Goal: Task Accomplishment & Management: Complete application form

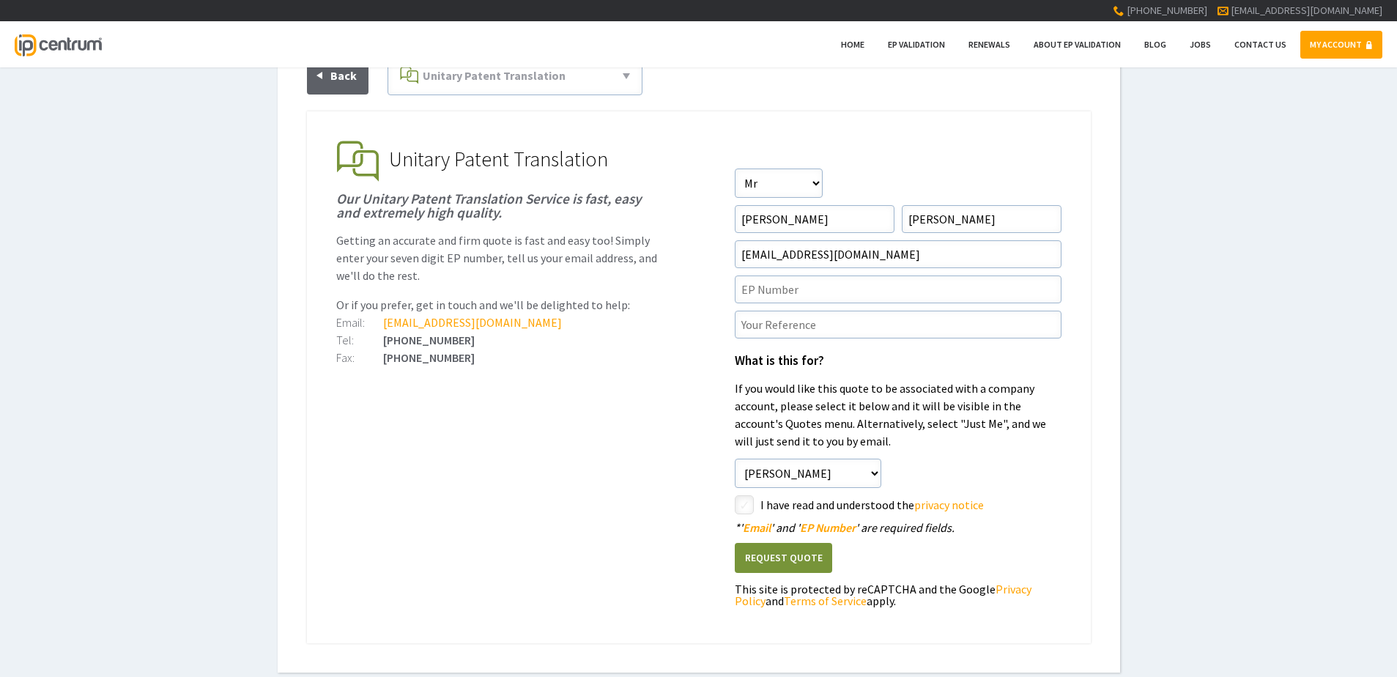
scroll to position [147, 0]
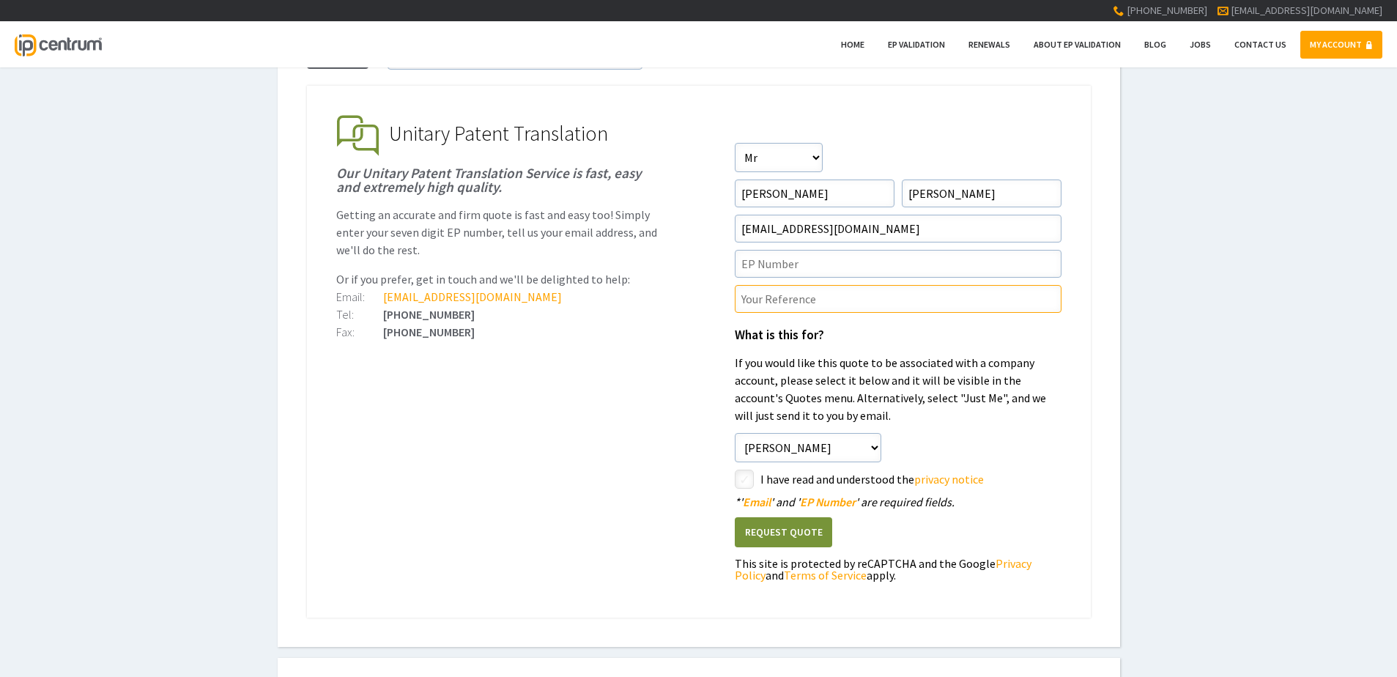
click at [786, 302] on input"] "text" at bounding box center [898, 299] width 327 height 28
paste input"] "P43588UP1V"
click at [865, 303] on input"] "P43588UP1V/" at bounding box center [898, 299] width 327 height 28
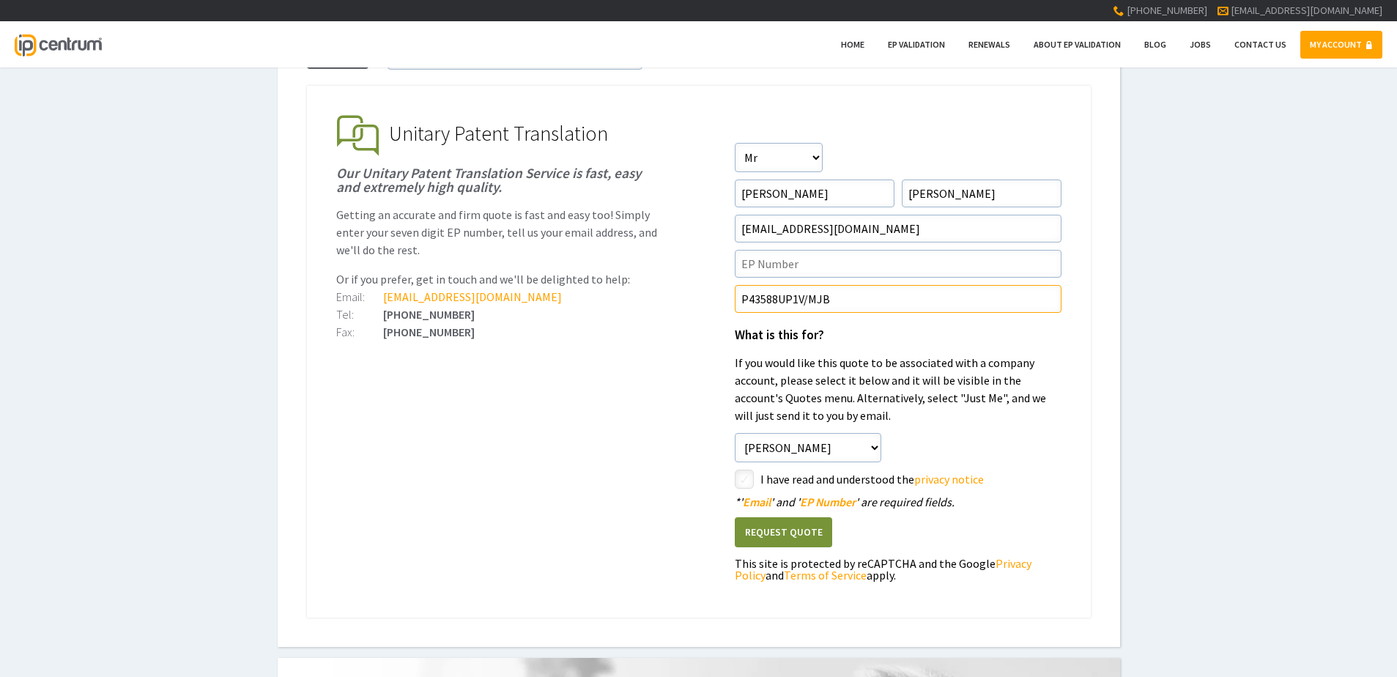
type input"] "P43588UP1V/MJB"
click at [781, 259] on input"] "text" at bounding box center [898, 264] width 327 height 28
paste input"] "3935601"
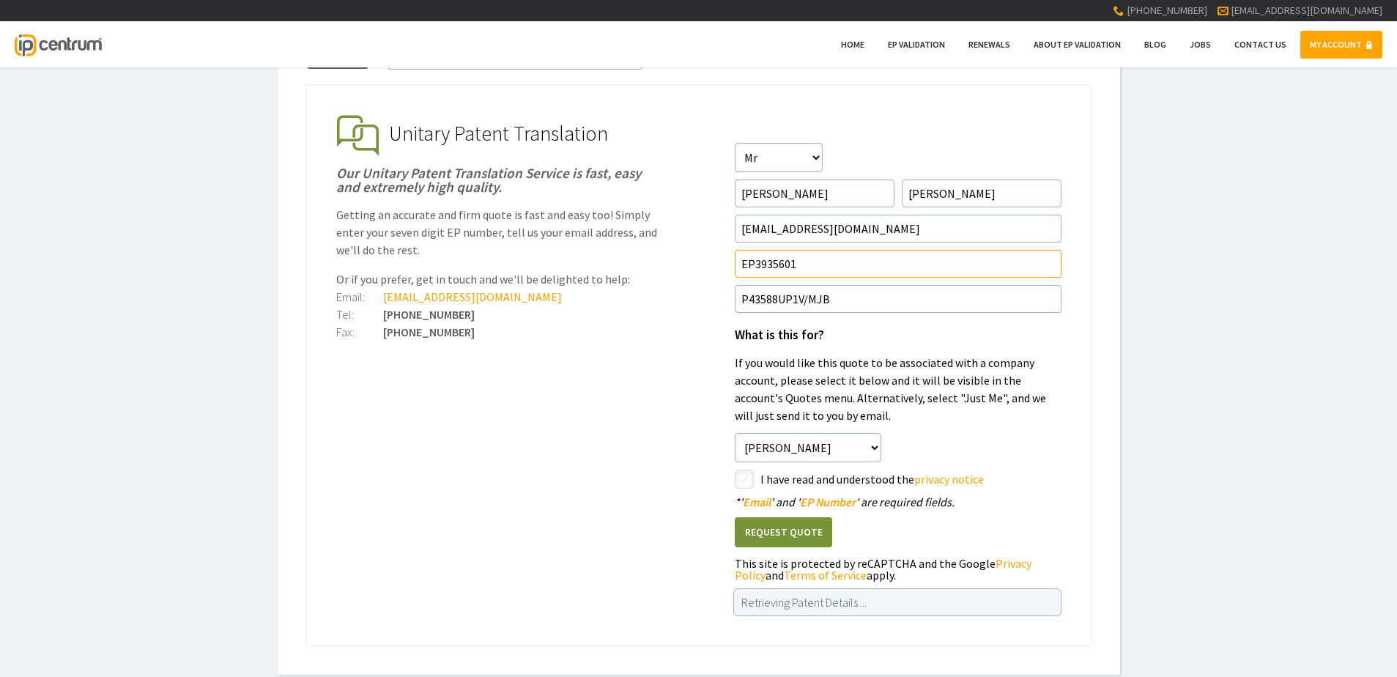
type input"] "EP3935601"
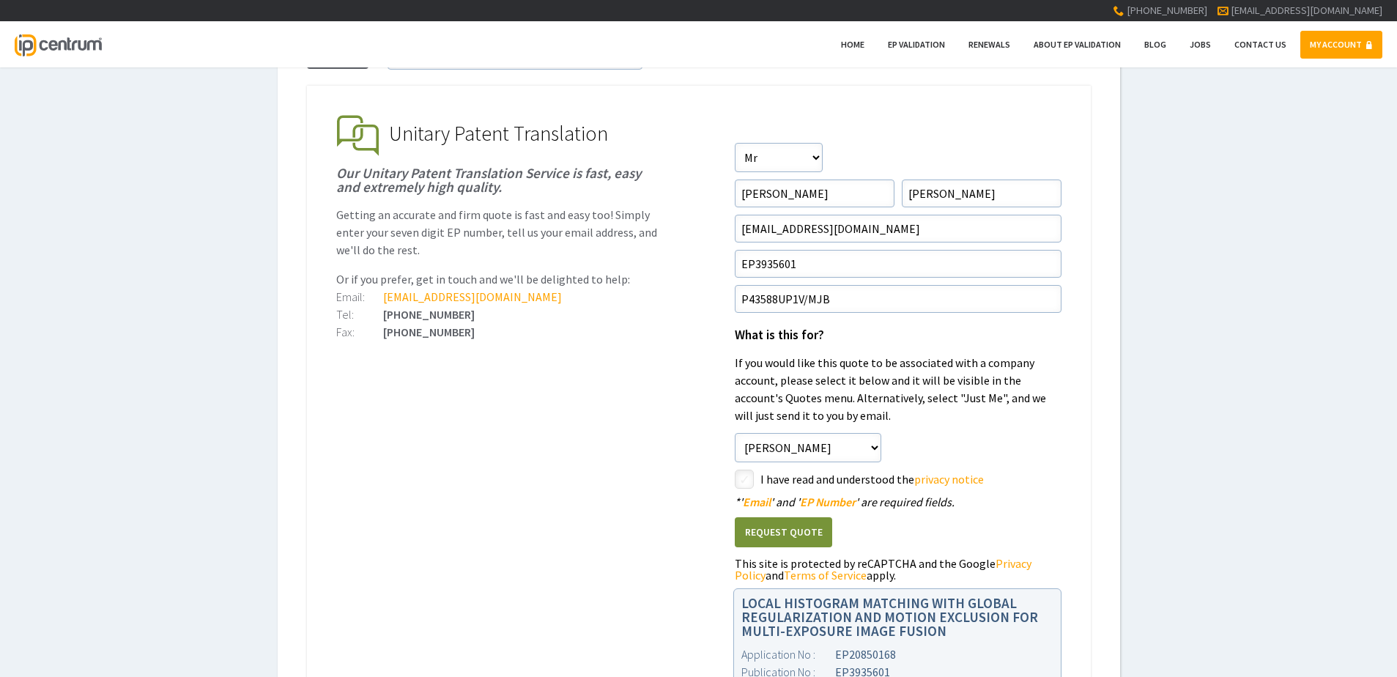
click at [1271, 468] on div "Request A Quote EP Validation & Unitary Effect 71(3) Claims Translations Unitar…" at bounding box center [698, 365] width 1397 height 871
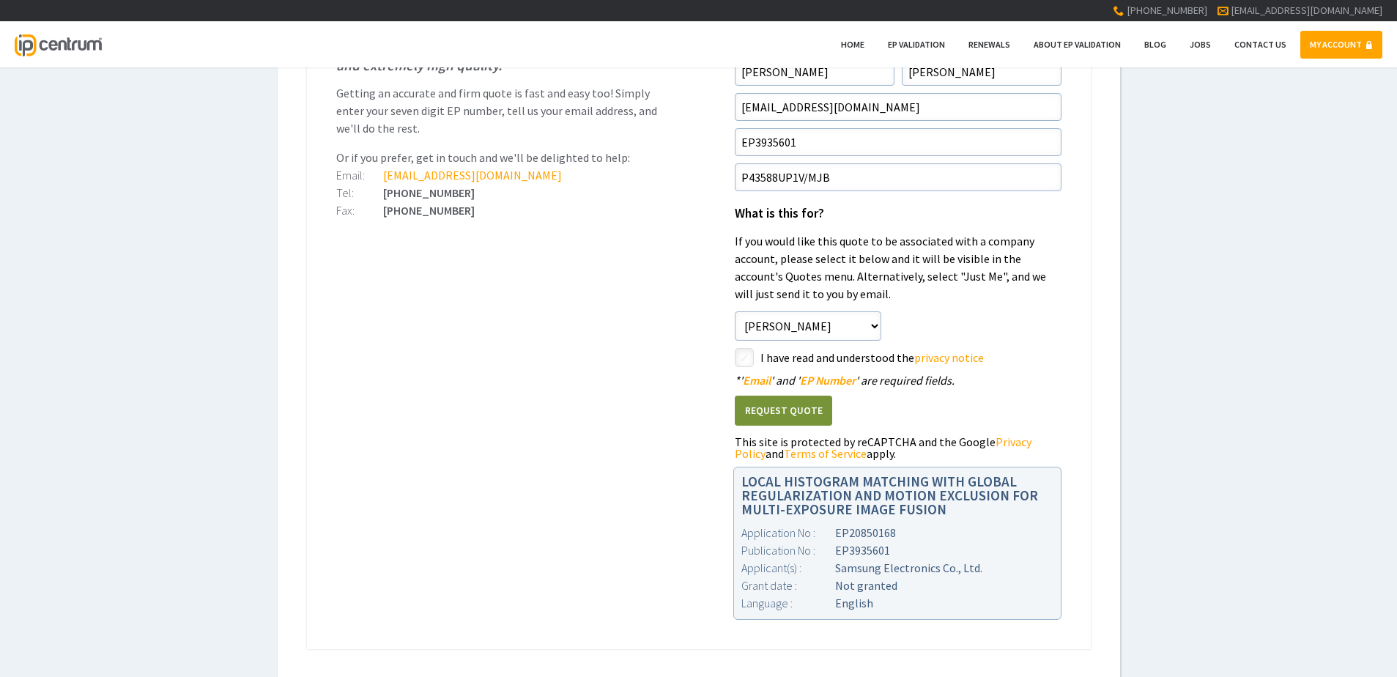
scroll to position [293, 0]
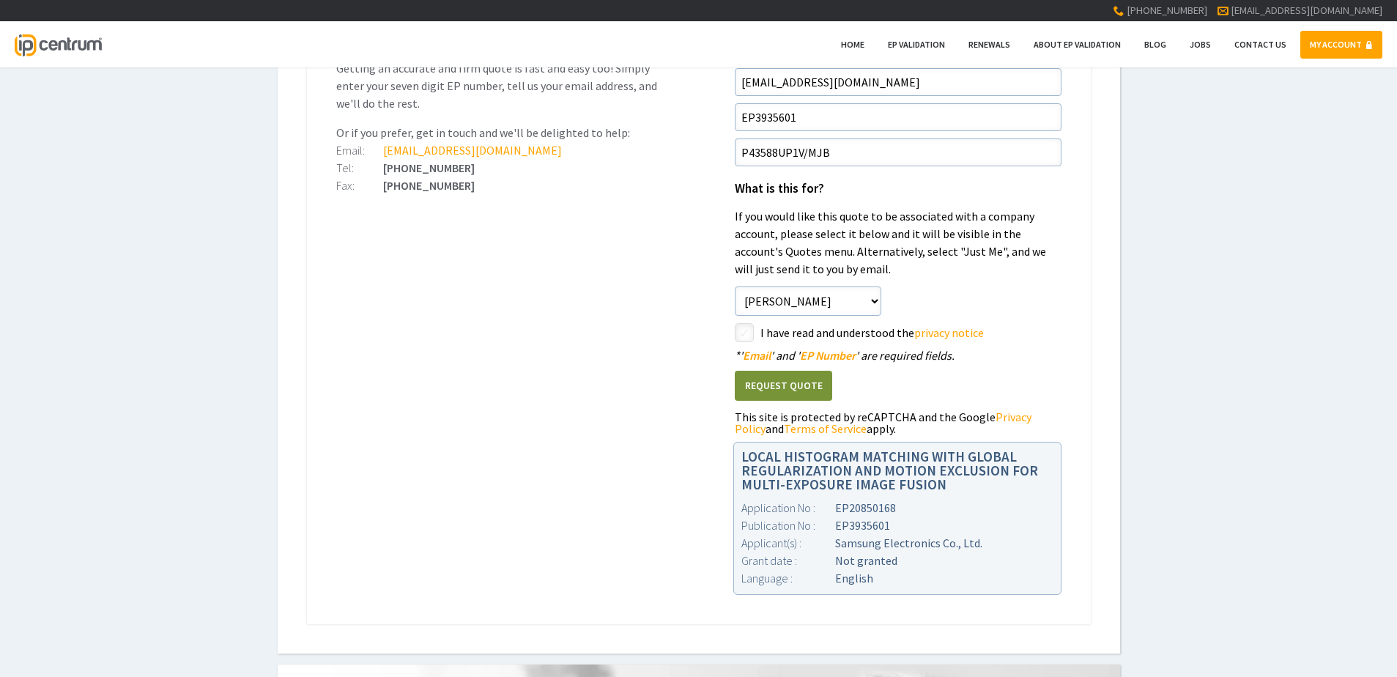
click at [742, 333] on input"] "checkbox" at bounding box center [747, 334] width 18 height 18
checkbox input"] "true"
click at [1176, 370] on div "Request A Quote EP Validation & Unitary Effect 71(3) Claims Translations Unitar…" at bounding box center [698, 218] width 1397 height 871
click at [1172, 484] on div "Request A Quote EP Validation & Unitary Effect 71(3) Claims Translations Unitar…" at bounding box center [698, 218] width 1397 height 871
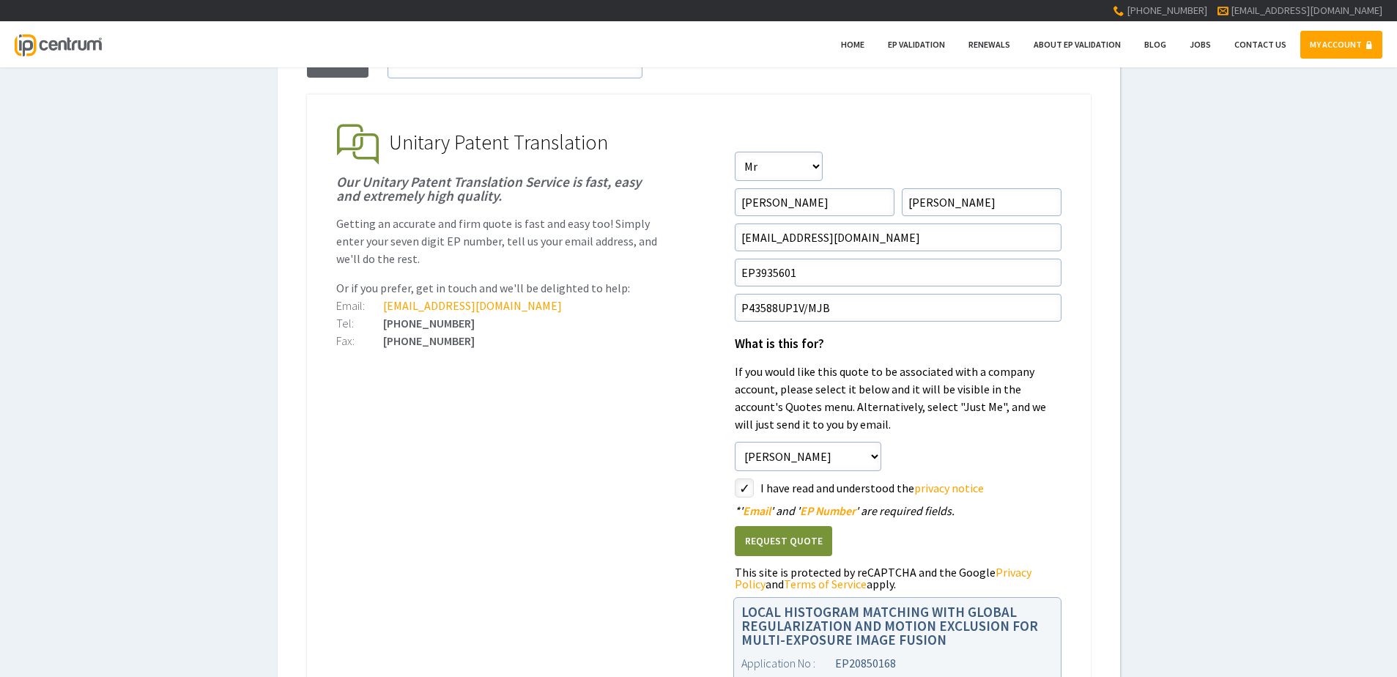
scroll to position [147, 0]
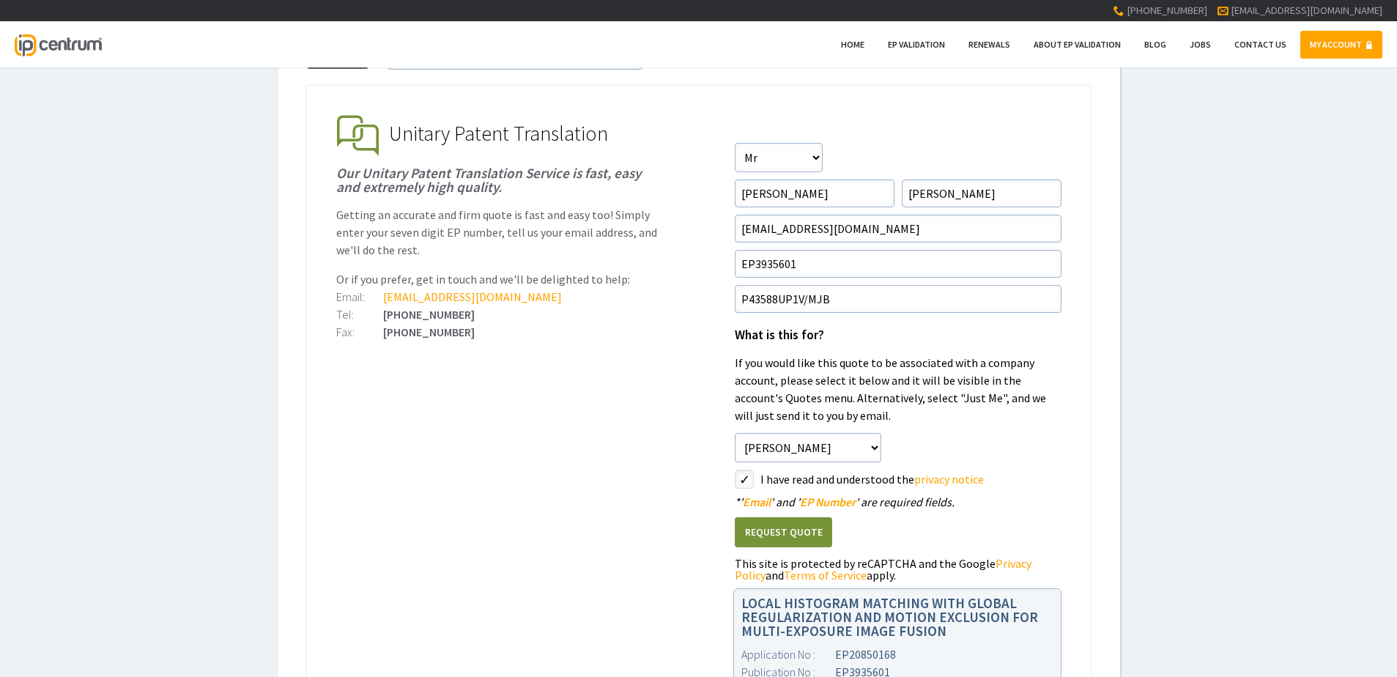
click at [1172, 489] on div "Request A Quote EP Validation & Unitary Effect 71(3) Claims Translations Unitar…" at bounding box center [698, 365] width 1397 height 871
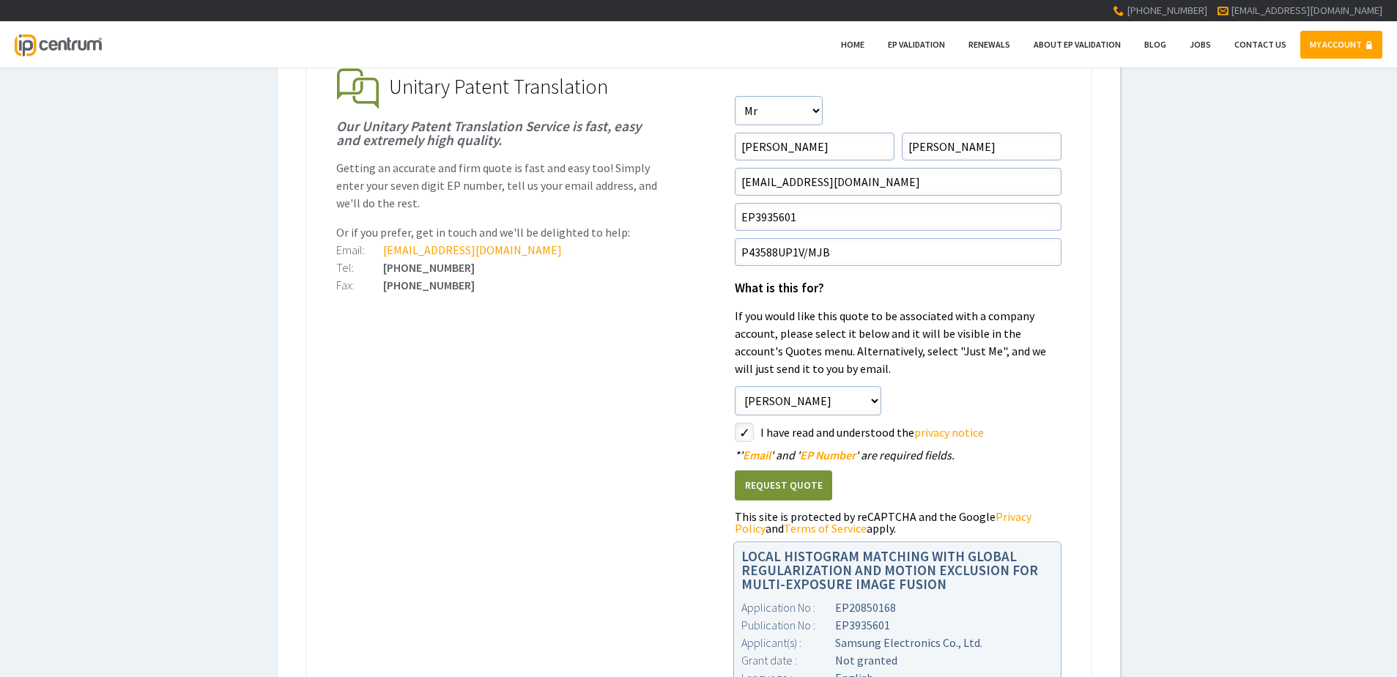
scroll to position [220, 0]
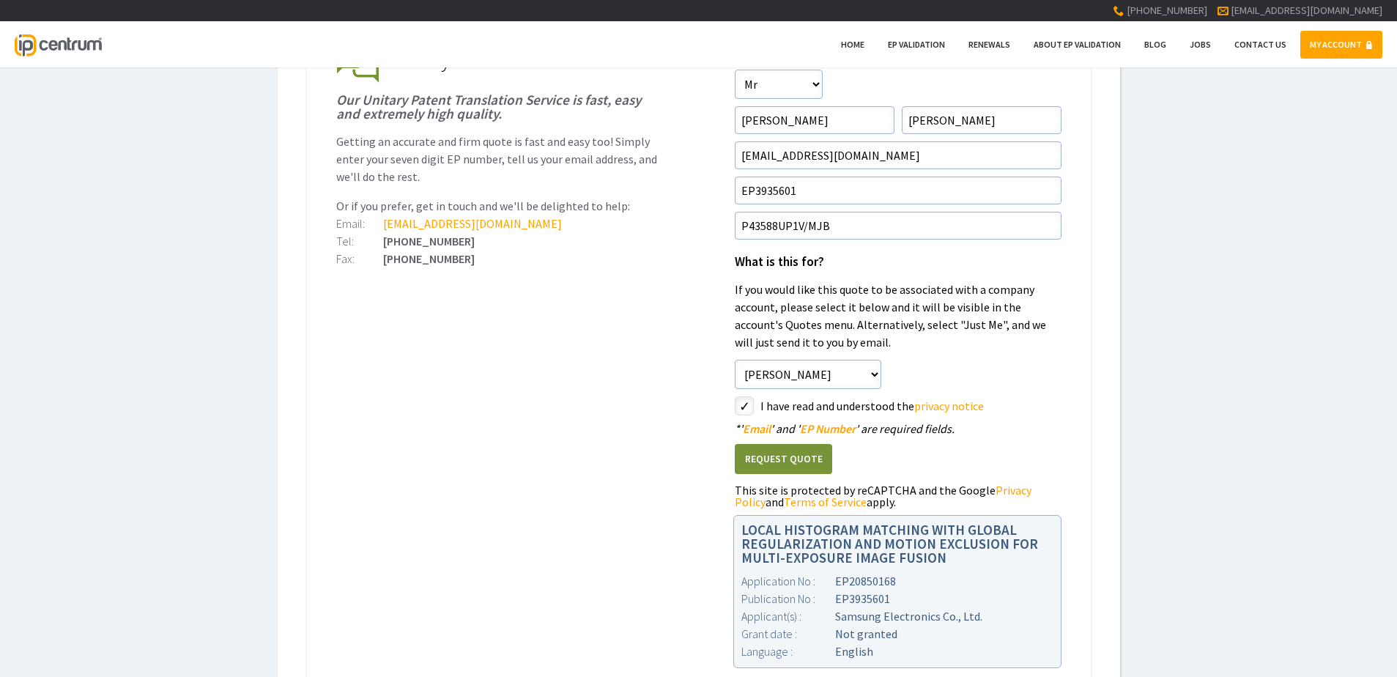
click at [789, 458] on button "Request Quote" at bounding box center [783, 459] width 97 height 30
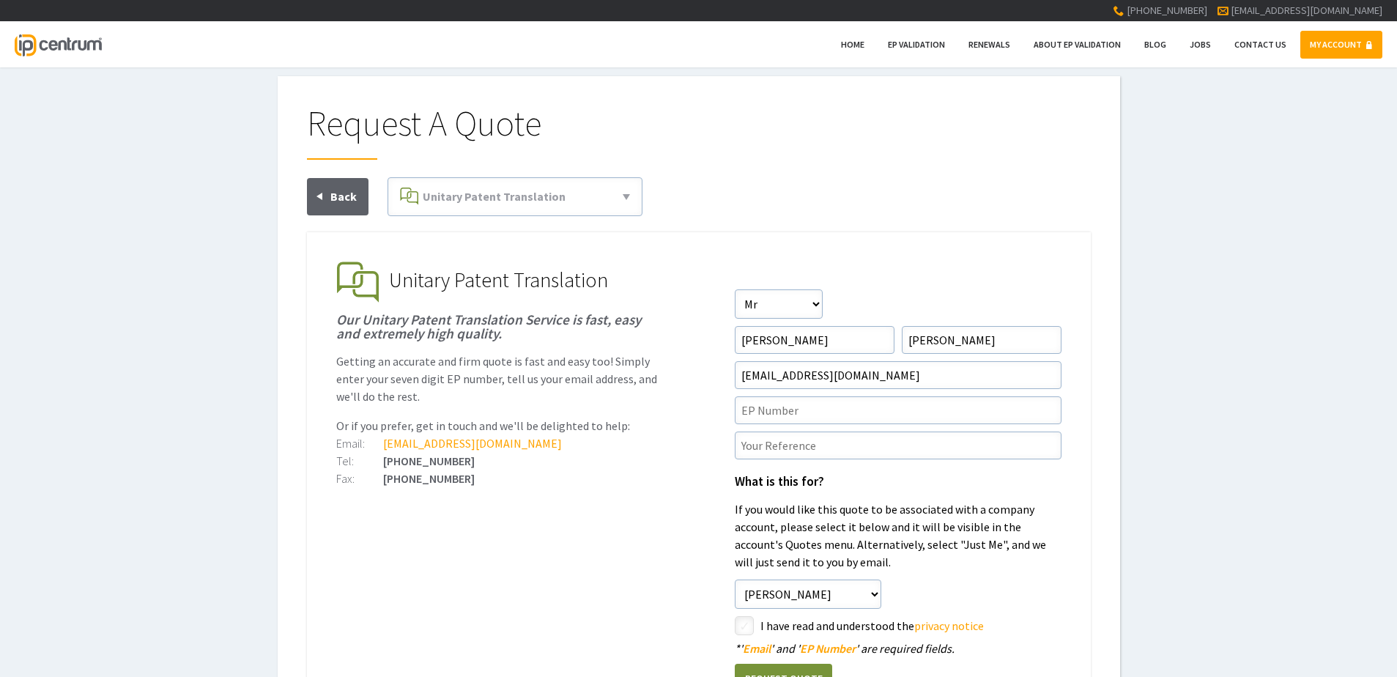
click at [750, 625] on input"] "checkbox" at bounding box center [747, 627] width 18 height 18
checkbox input"] "true"
click at [924, 407] on input"] "text" at bounding box center [898, 410] width 327 height 28
click at [810, 410] on input"] "EP" at bounding box center [898, 410] width 327 height 28
paste input"] "4252484"
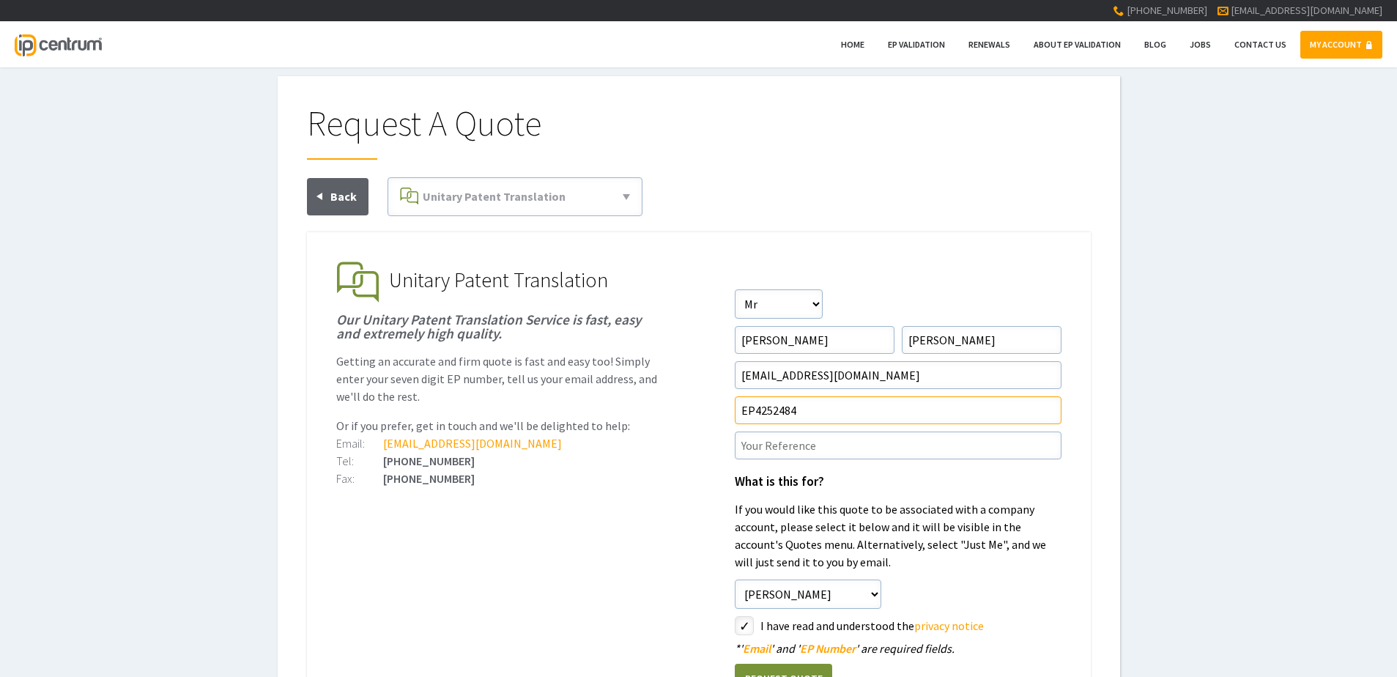
type input"] "EP4252484"
click at [817, 442] on input"] "text" at bounding box center [898, 446] width 327 height 28
click at [805, 443] on input"] "text" at bounding box center [898, 446] width 327 height 28
paste input"] "P45426UP1V"
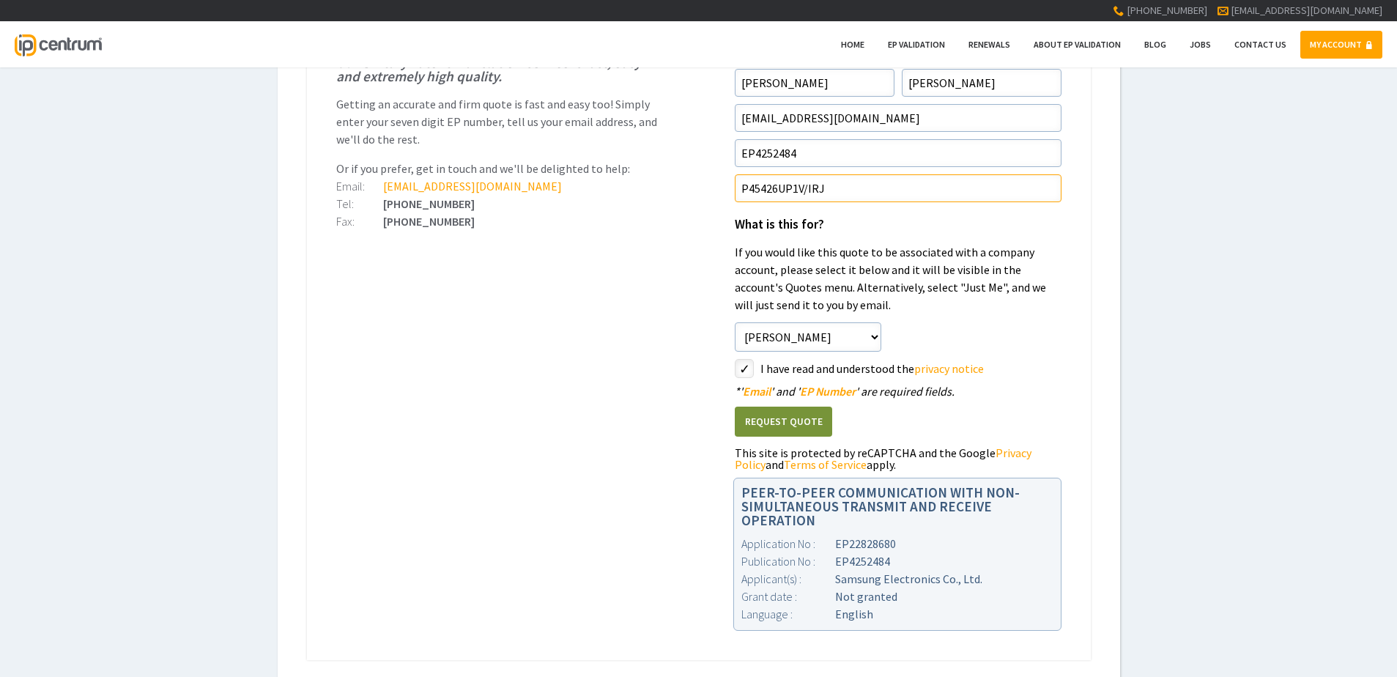
scroll to position [293, 0]
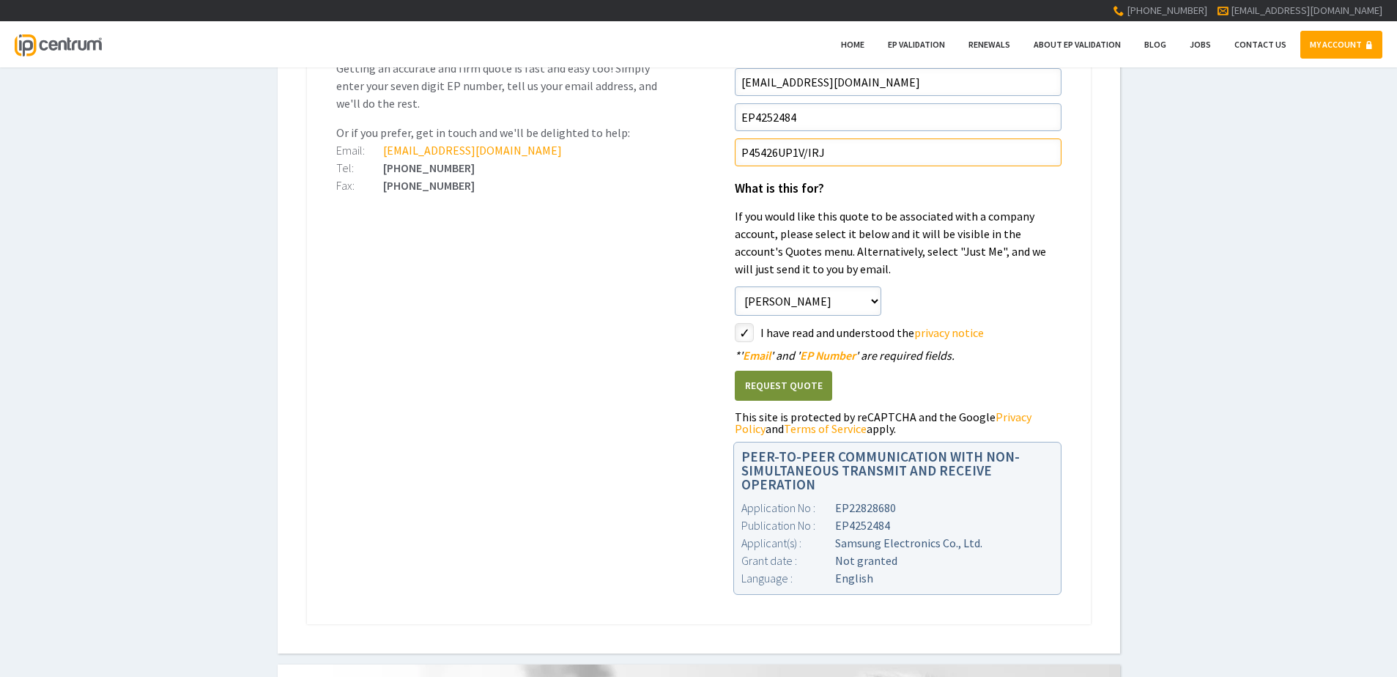
type input"] "P45426UP1V/IRJ"
click at [788, 391] on button "Request Quote" at bounding box center [783, 386] width 97 height 30
